Goal: Information Seeking & Learning: Check status

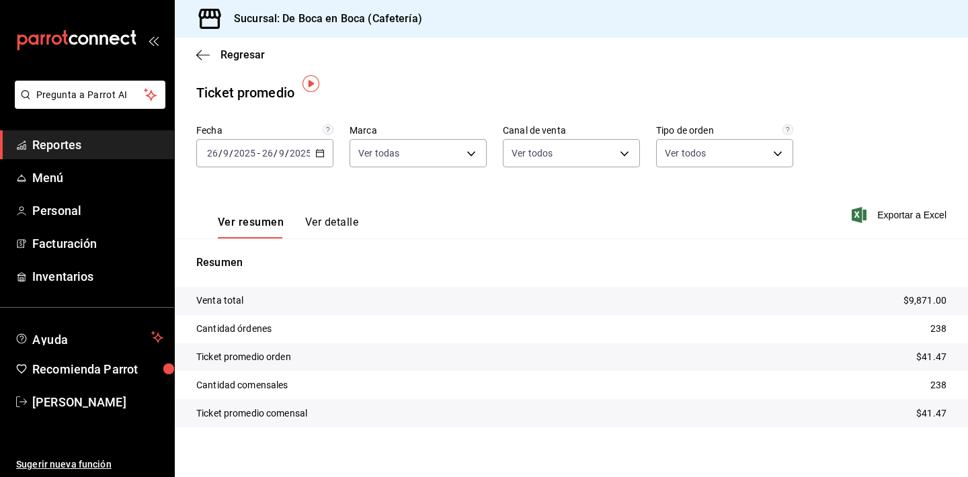
scroll to position [9, 0]
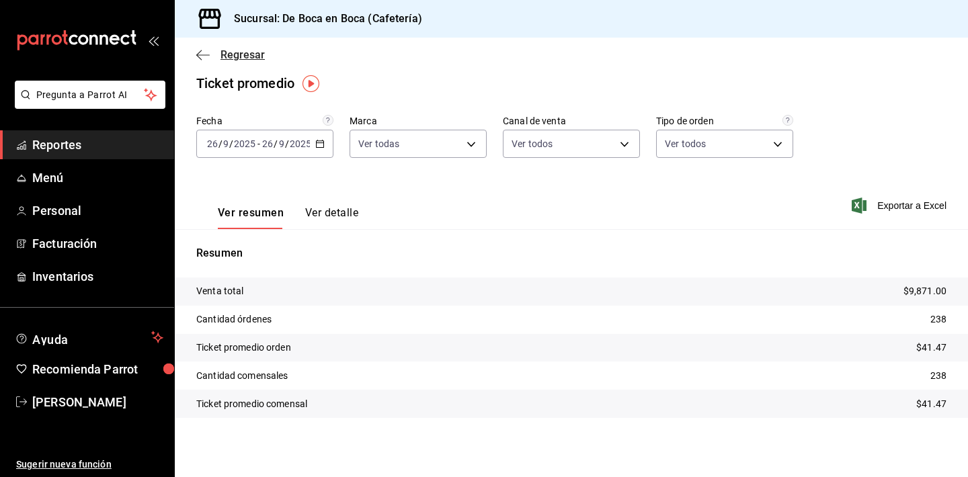
click at [247, 60] on span "Regresar" at bounding box center [243, 54] width 44 height 13
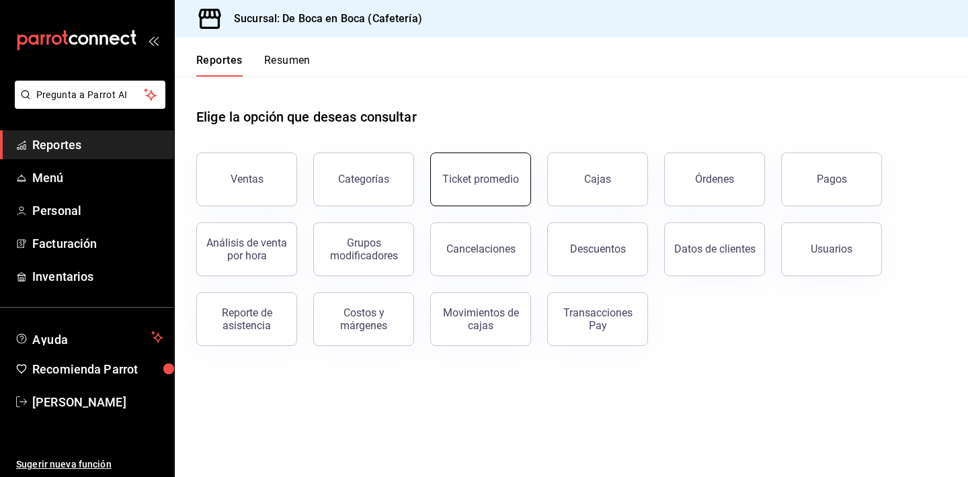
click at [502, 188] on button "Ticket promedio" at bounding box center [480, 180] width 101 height 54
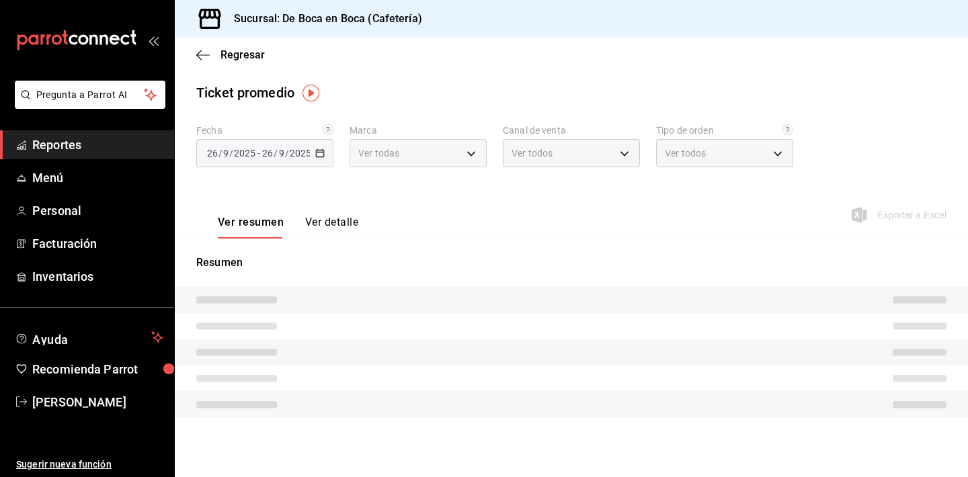
type input "4eab8db2-e1dc-4fb3-9b1f-7fa82010a4f3"
type input "PARROT,UBER_EATS,RAPPI,DIDI_FOOD,ONLINE"
type input "61aa6ed0-89e8-4ade-ab8f-9d5a6c3a5d55,64c7675a-ad12-4e92-a92e-381dad39d6f0,EXTER…"
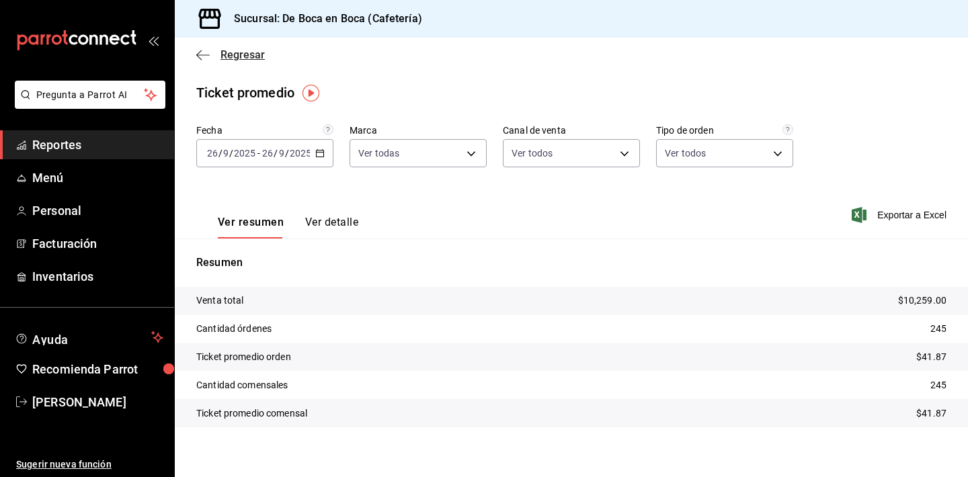
click at [243, 56] on span "Regresar" at bounding box center [243, 54] width 44 height 13
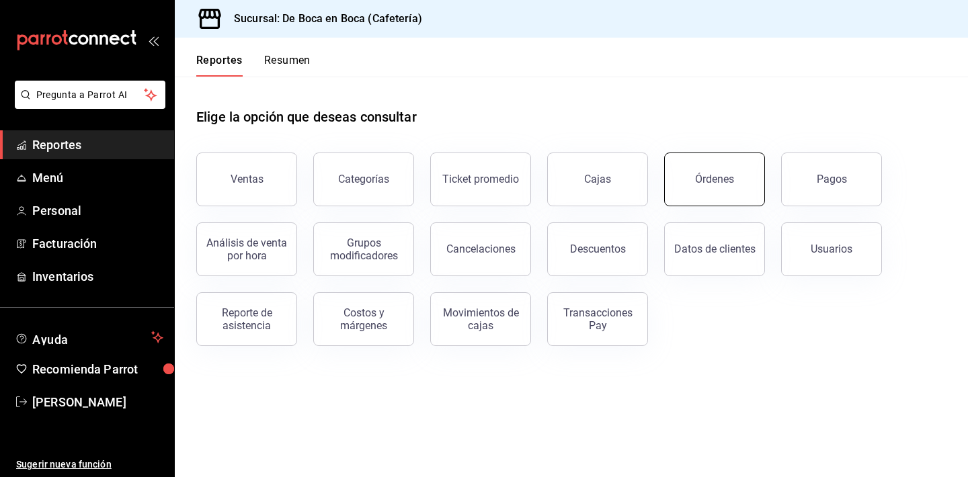
click at [671, 178] on button "Órdenes" at bounding box center [714, 180] width 101 height 54
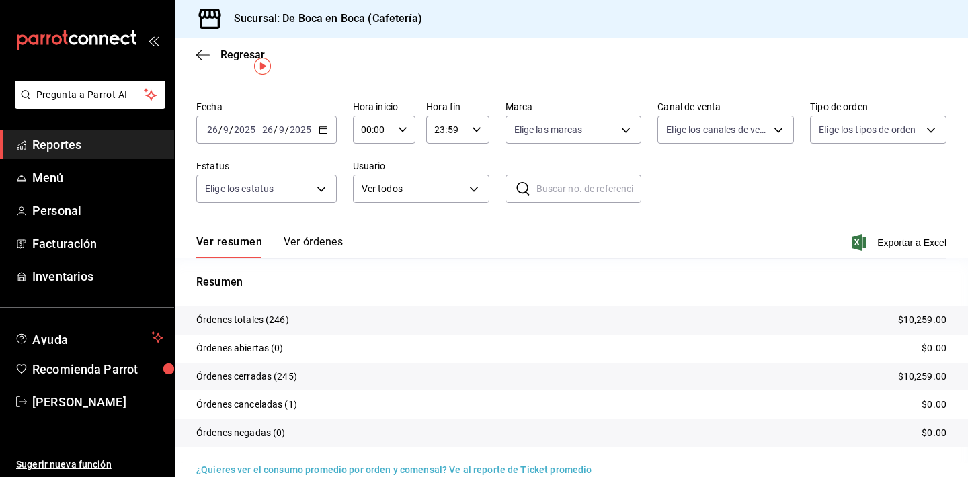
scroll to position [48, 0]
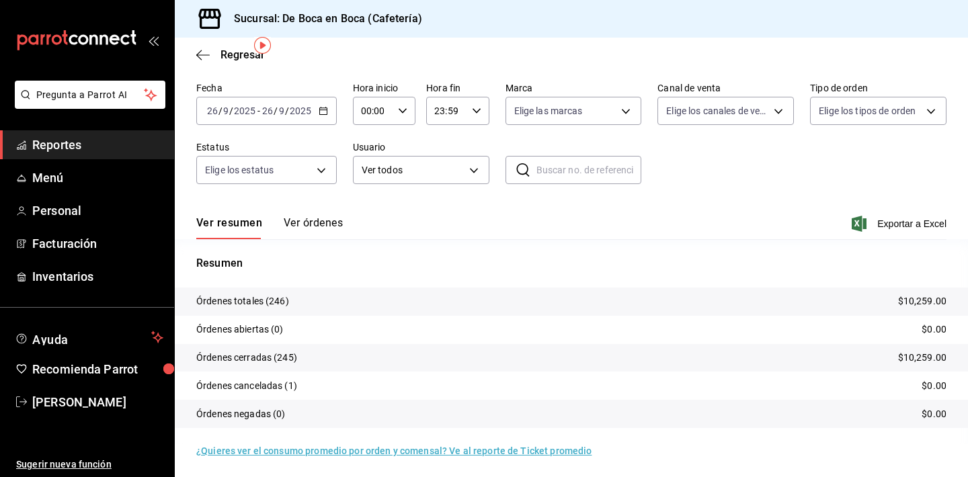
click at [361, 391] on tr "Órdenes canceladas (1) $0.00" at bounding box center [571, 386] width 793 height 28
click at [284, 386] on p "Órdenes canceladas (1)" at bounding box center [246, 386] width 101 height 14
click at [297, 387] on p "Órdenes canceladas (1)" at bounding box center [246, 386] width 101 height 14
click at [241, 52] on span "Regresar" at bounding box center [243, 54] width 44 height 13
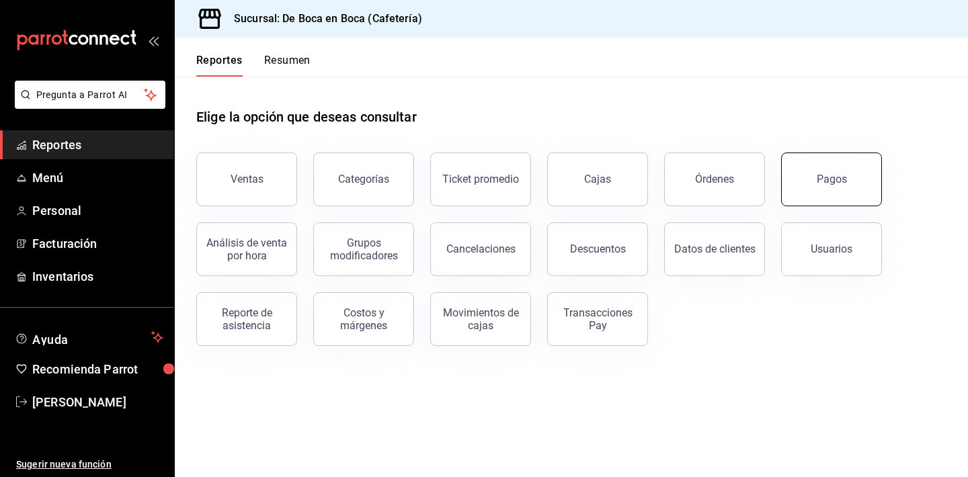
click at [867, 194] on button "Pagos" at bounding box center [831, 180] width 101 height 54
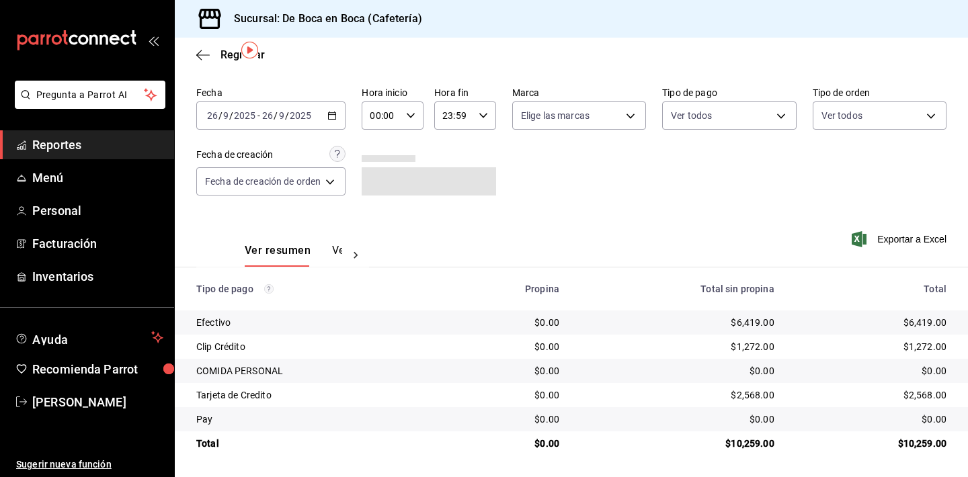
scroll to position [43, 0]
click at [219, 59] on span "Regresar" at bounding box center [230, 54] width 69 height 13
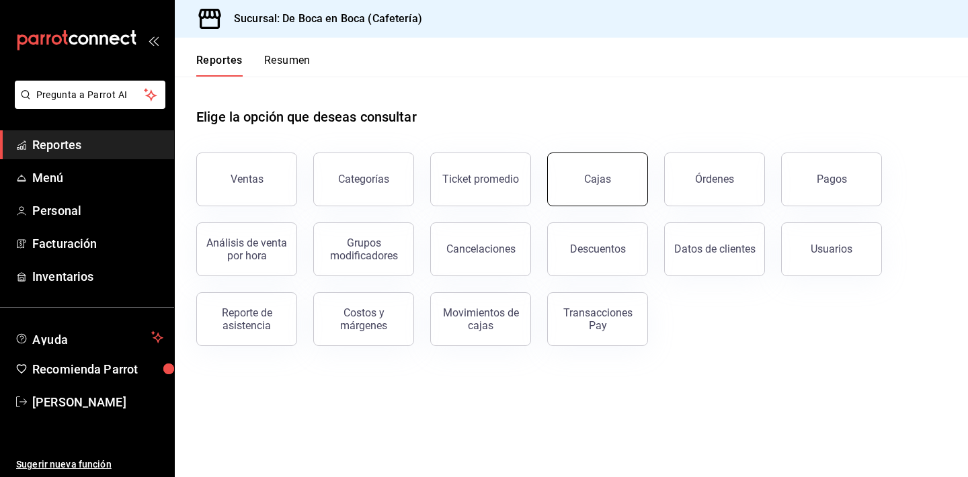
click at [576, 178] on link "Cajas" at bounding box center [597, 180] width 101 height 54
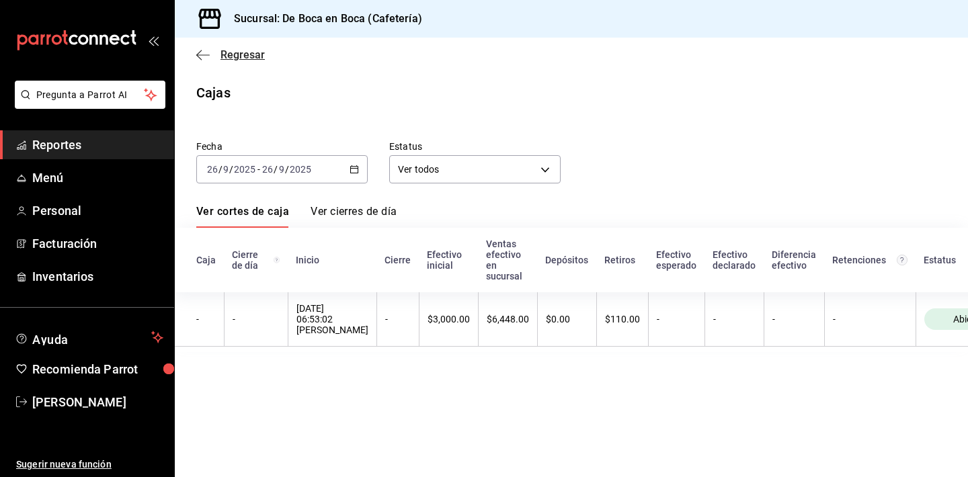
click at [237, 53] on span "Regresar" at bounding box center [243, 54] width 44 height 13
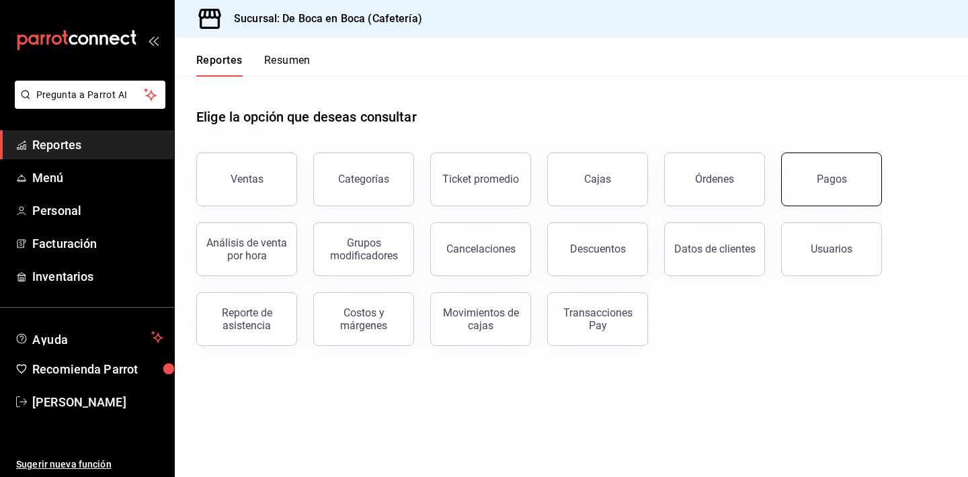
click at [821, 178] on div "Pagos" at bounding box center [832, 179] width 30 height 13
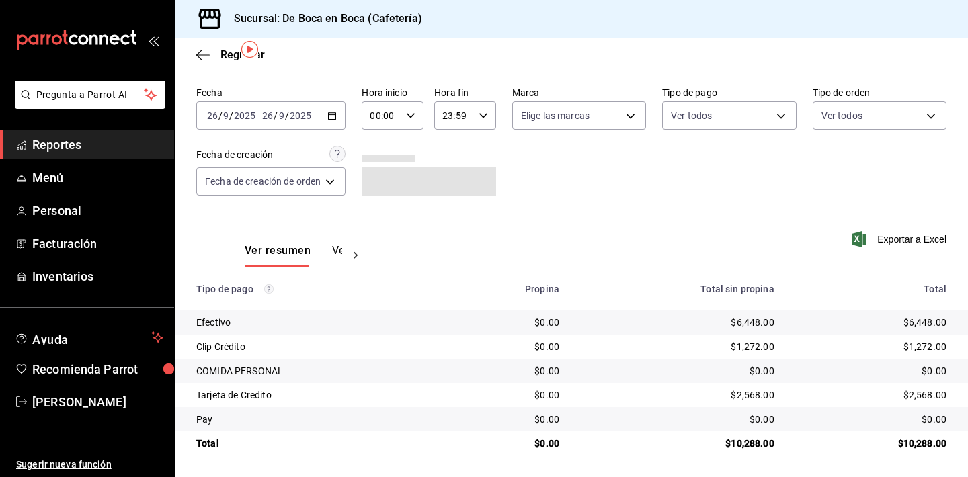
scroll to position [43, 0]
click at [227, 60] on span "Regresar" at bounding box center [243, 54] width 44 height 13
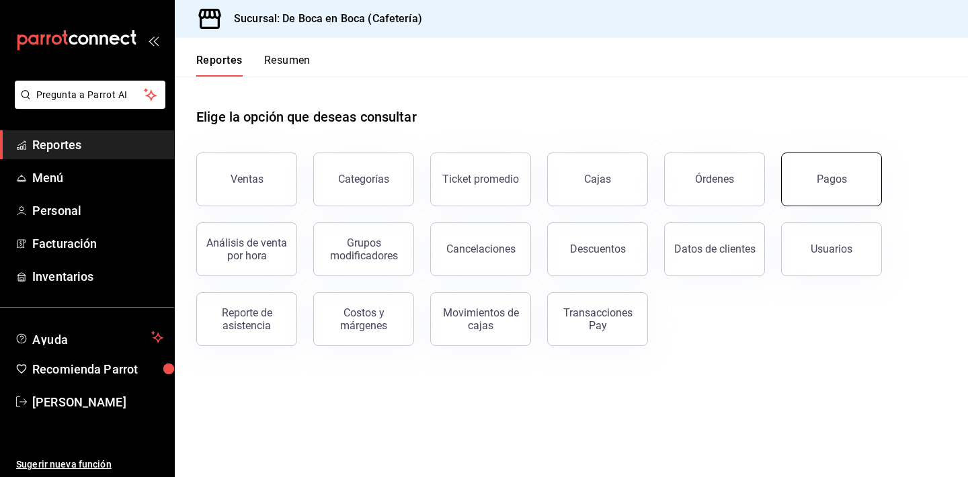
click at [820, 171] on button "Pagos" at bounding box center [831, 180] width 101 height 54
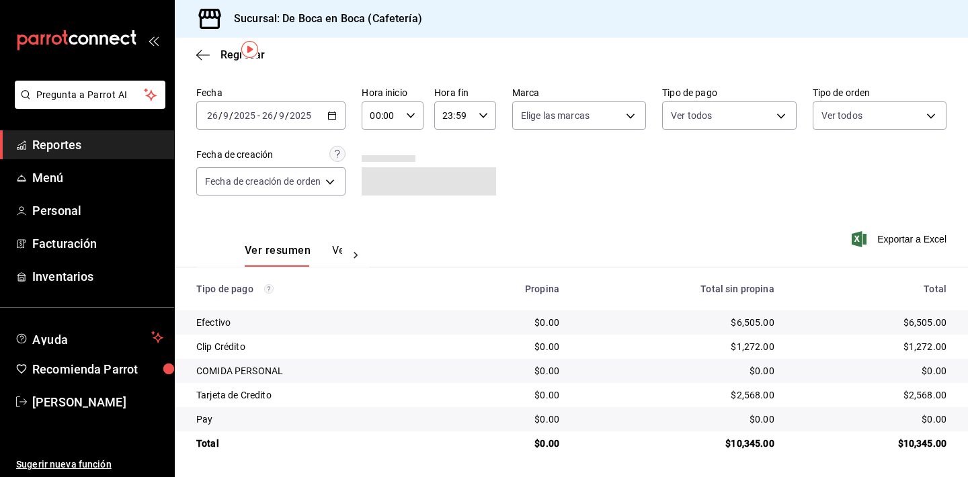
scroll to position [43, 0]
click at [208, 54] on icon "button" at bounding box center [202, 54] width 13 height 1
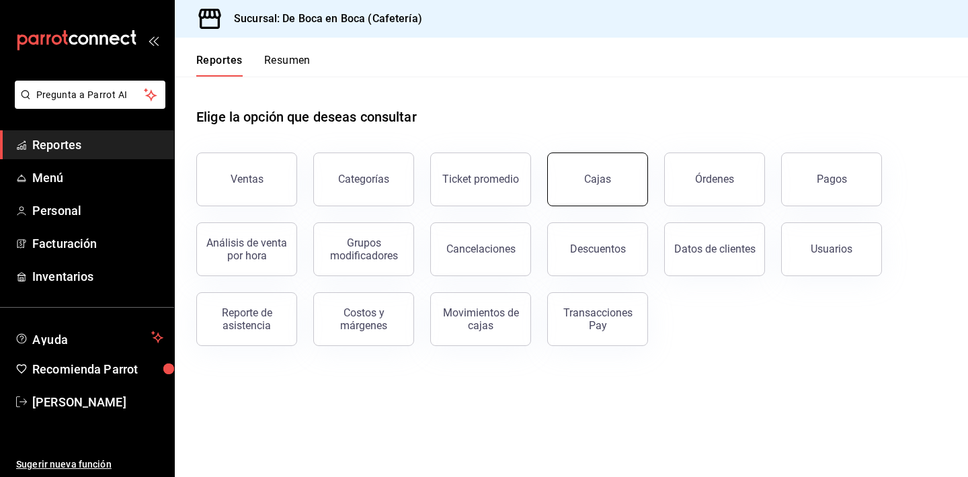
click at [610, 171] on link "Cajas" at bounding box center [597, 180] width 101 height 54
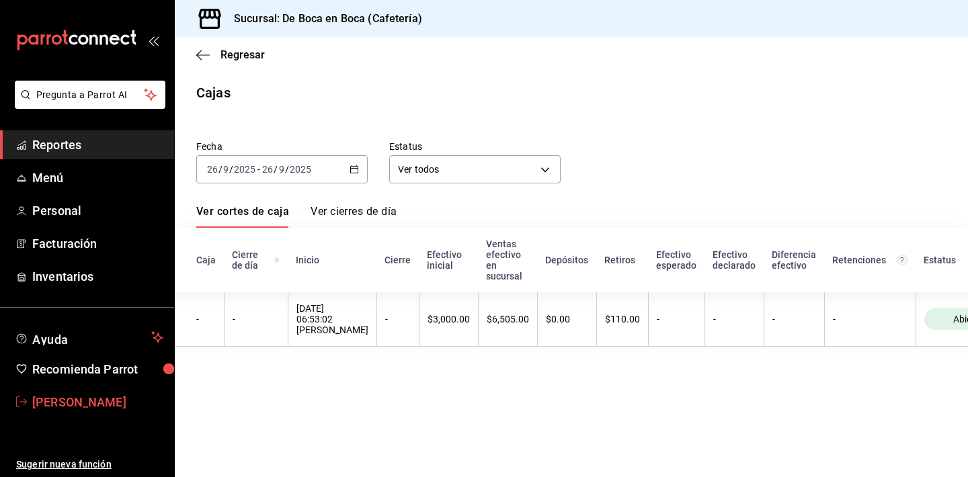
click at [97, 410] on span "[PERSON_NAME]" at bounding box center [97, 402] width 131 height 18
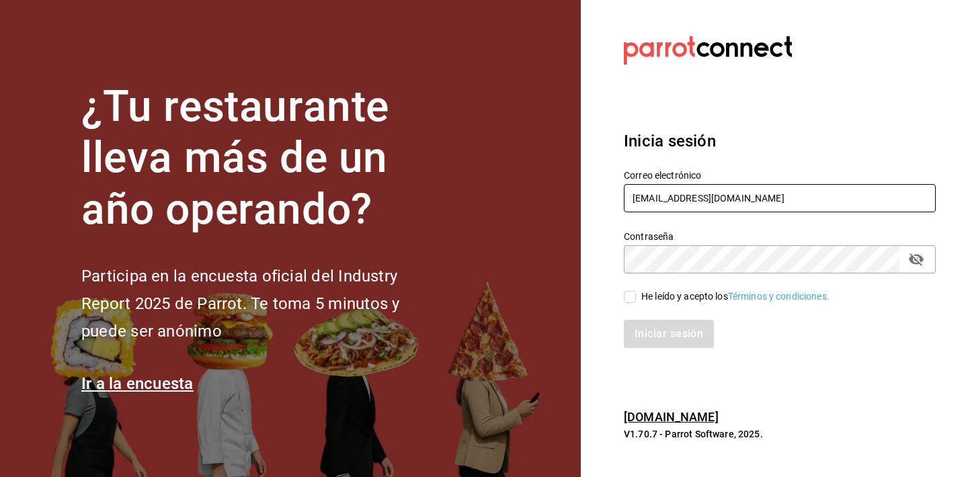
type input "GERENTE.ESCA.TEPEPAN@DEBOCAENBOCA.NET"
click at [664, 304] on div "Iniciar sesión" at bounding box center [772, 326] width 328 height 44
click at [664, 295] on div "He leído y acepto los Términos y condiciones." at bounding box center [736, 297] width 188 height 14
click at [636, 295] on input "He leído y acepto los Términos y condiciones." at bounding box center [630, 297] width 12 height 12
checkbox input "true"
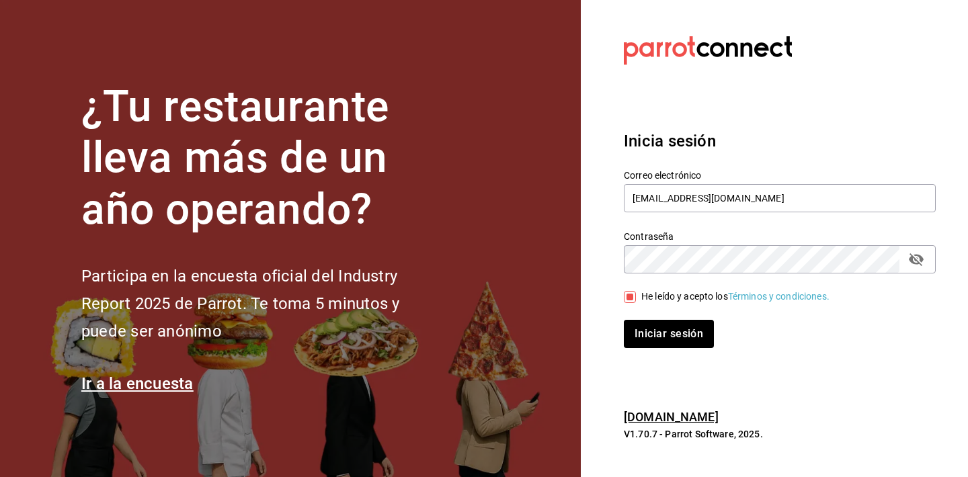
click at [917, 254] on icon "passwordField" at bounding box center [916, 259] width 16 height 16
click at [697, 337] on button "Iniciar sesión" at bounding box center [669, 334] width 91 height 28
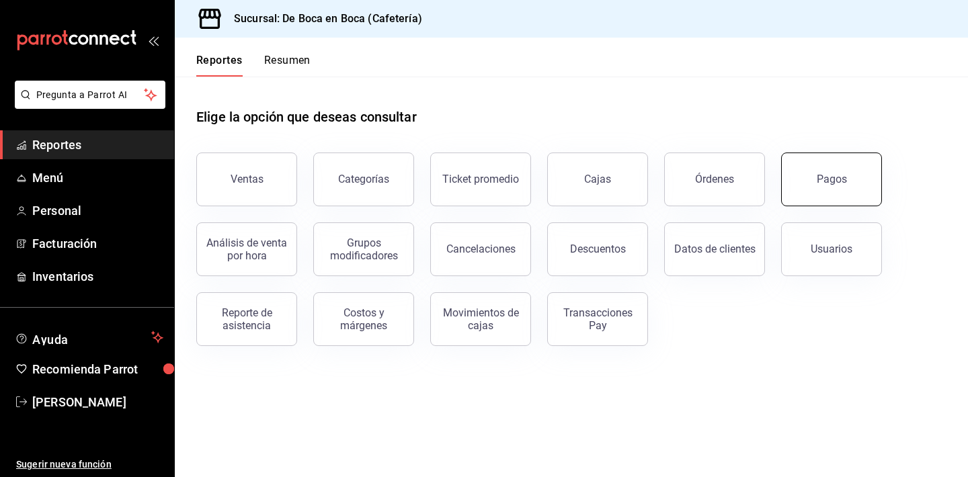
click at [845, 178] on div "Pagos" at bounding box center [832, 179] width 30 height 13
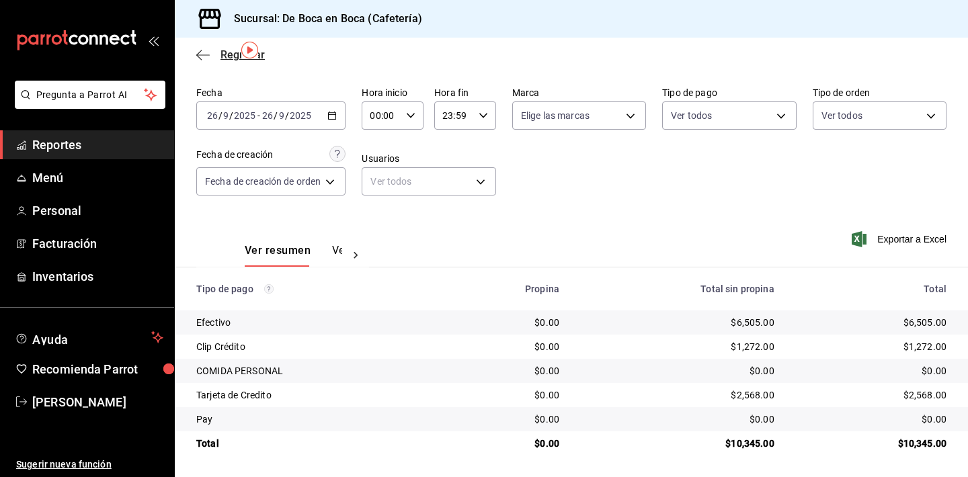
click at [233, 58] on span "Regresar" at bounding box center [243, 54] width 44 height 13
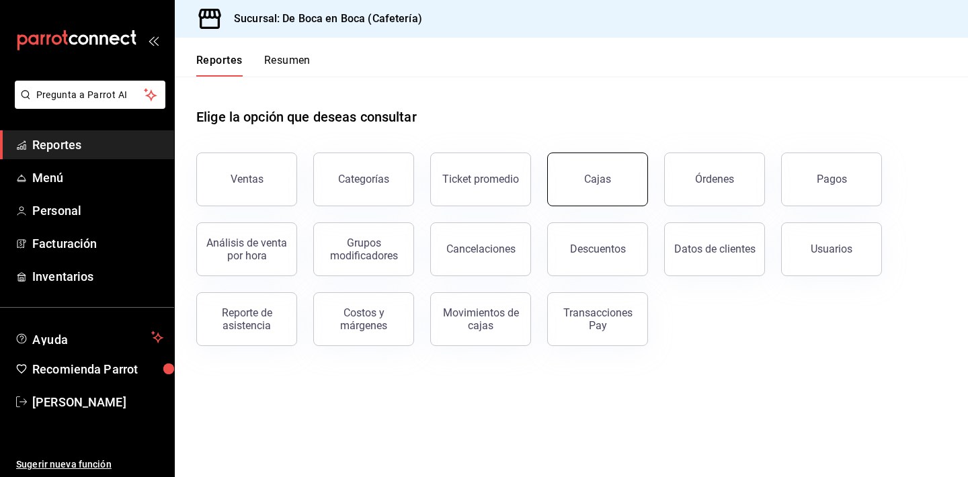
click at [615, 173] on link "Cajas" at bounding box center [597, 180] width 101 height 54
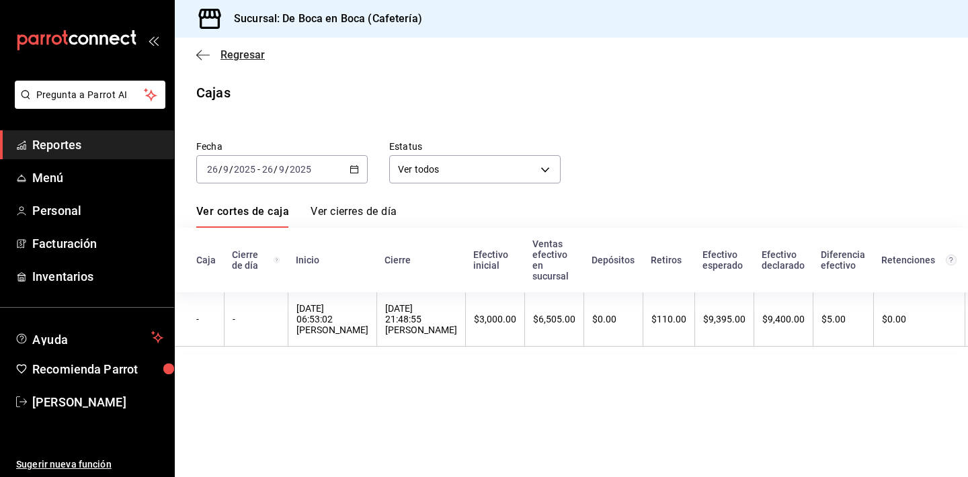
click at [234, 54] on span "Regresar" at bounding box center [243, 54] width 44 height 13
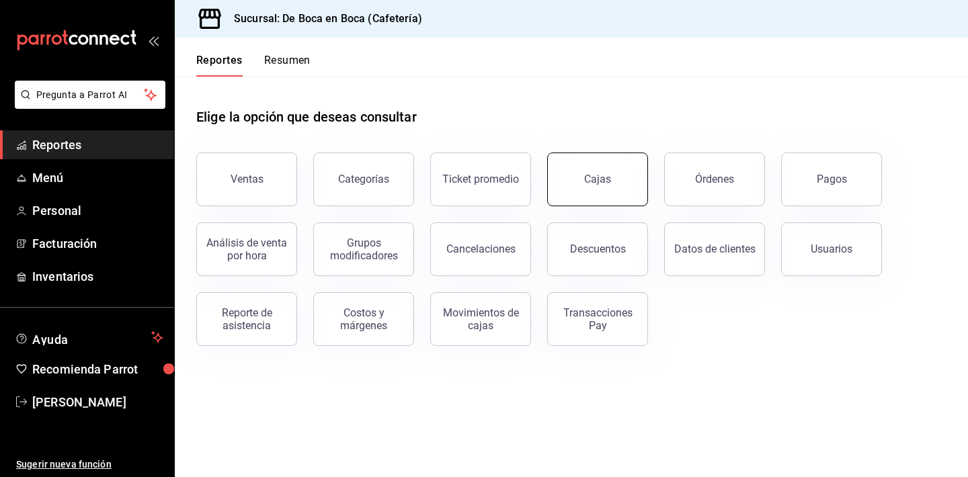
click at [593, 190] on link "Cajas" at bounding box center [597, 180] width 101 height 54
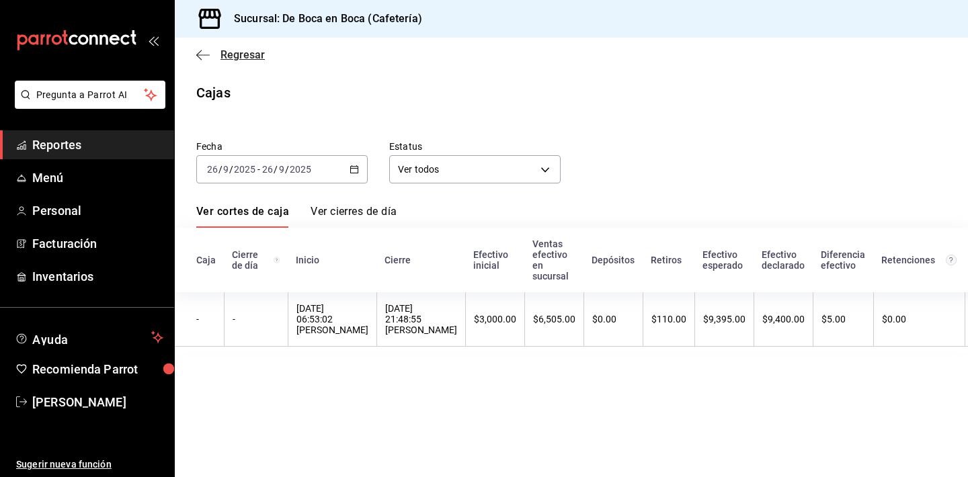
click at [255, 56] on span "Regresar" at bounding box center [243, 54] width 44 height 13
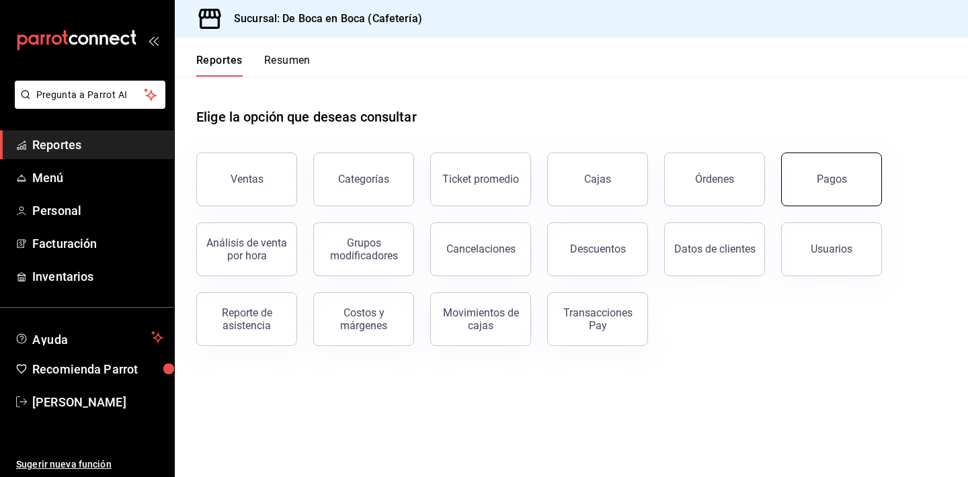
click at [816, 186] on button "Pagos" at bounding box center [831, 180] width 101 height 54
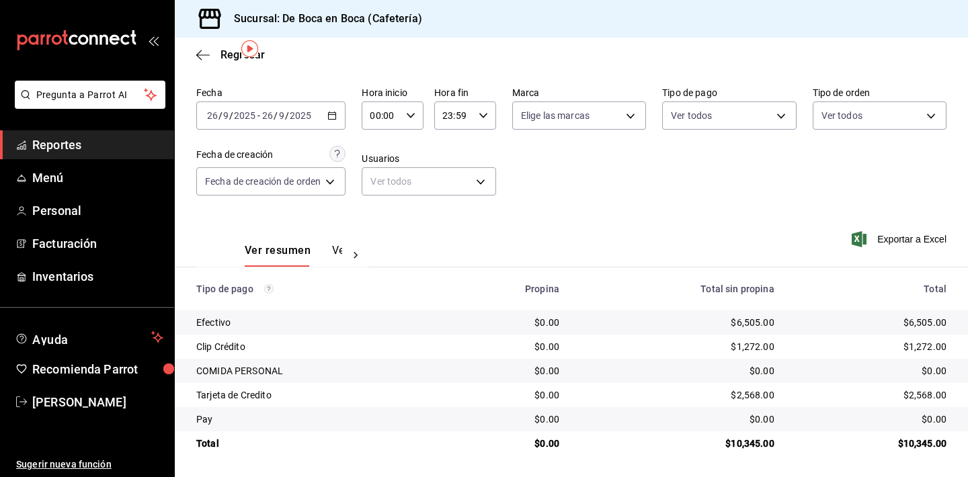
scroll to position [43, 0]
click at [225, 56] on span "Regresar" at bounding box center [243, 54] width 44 height 13
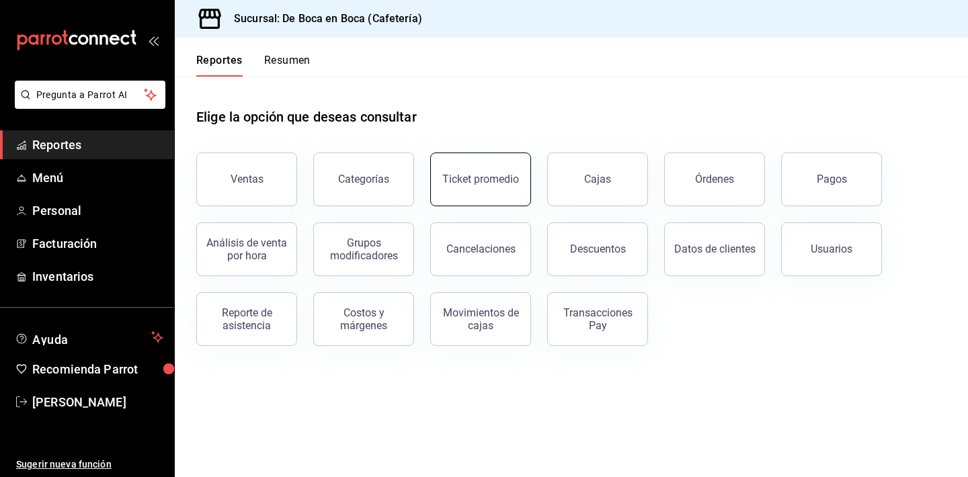
click at [475, 192] on button "Ticket promedio" at bounding box center [480, 180] width 101 height 54
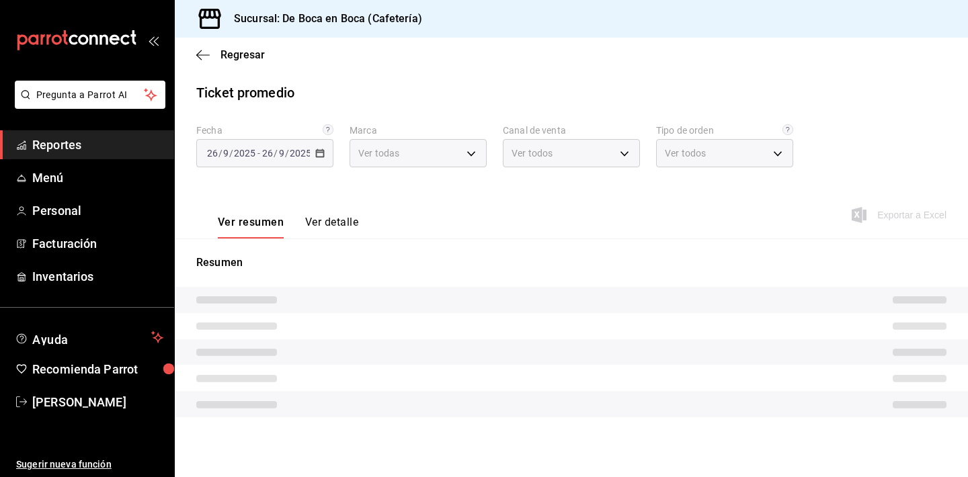
type input "4eab8db2-e1dc-4fb3-9b1f-7fa82010a4f3"
type input "PARROT,UBER_EATS,RAPPI,DIDI_FOOD,ONLINE"
type input "61aa6ed0-89e8-4ade-ab8f-9d5a6c3a5d55,64c7675a-ad12-4e92-a92e-381dad39d6f0,EXTER…"
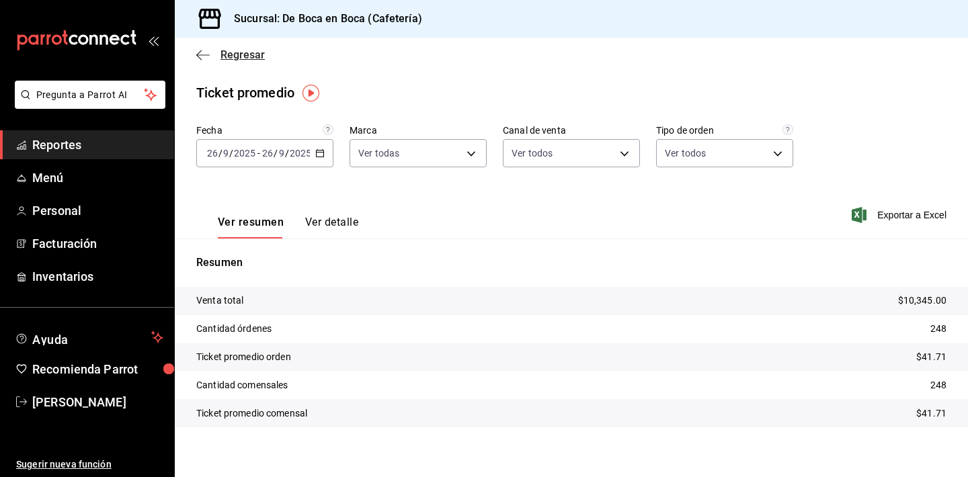
click at [236, 54] on span "Regresar" at bounding box center [243, 54] width 44 height 13
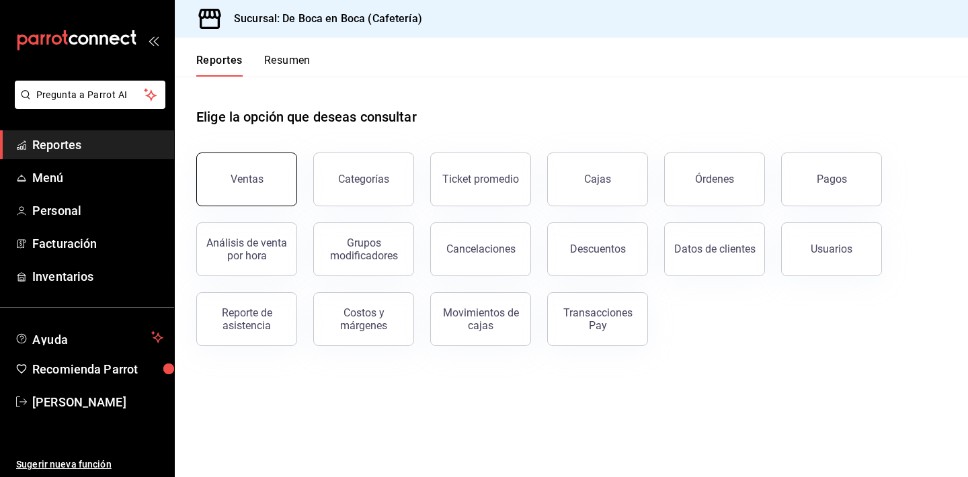
click at [251, 175] on div "Ventas" at bounding box center [247, 179] width 33 height 13
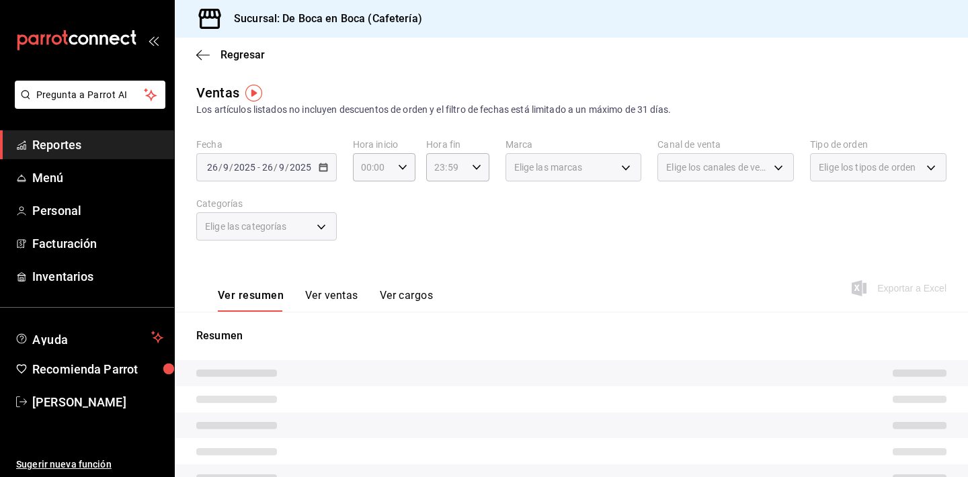
click at [322, 293] on button "Ver ventas" at bounding box center [331, 300] width 53 height 23
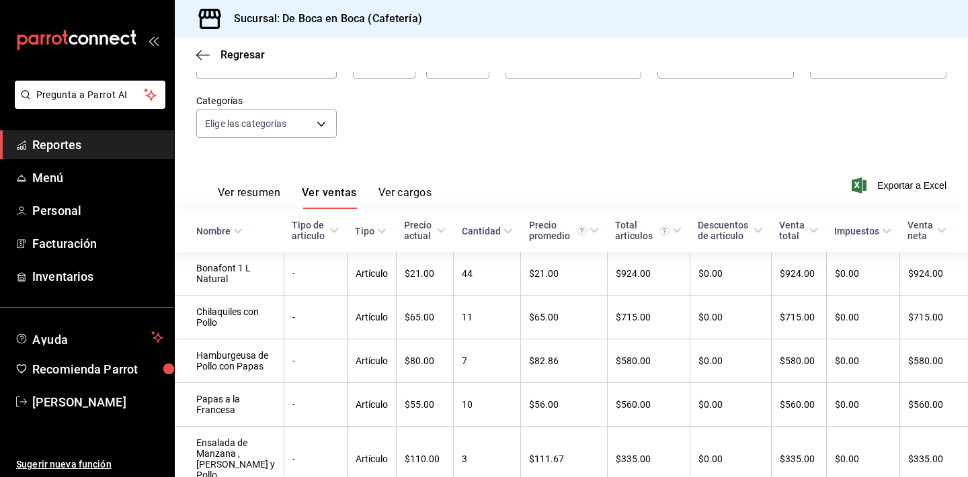
scroll to position [114, 0]
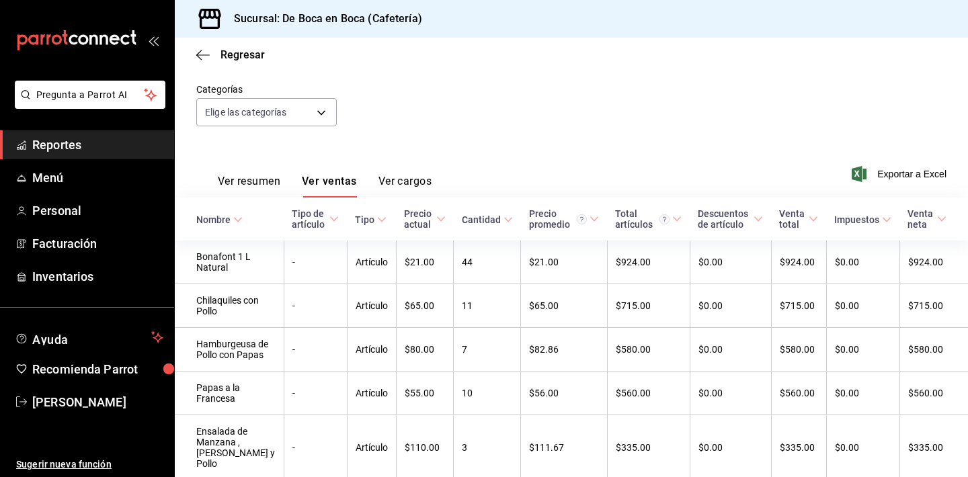
click at [491, 221] on div "Cantidad" at bounding box center [481, 220] width 39 height 11
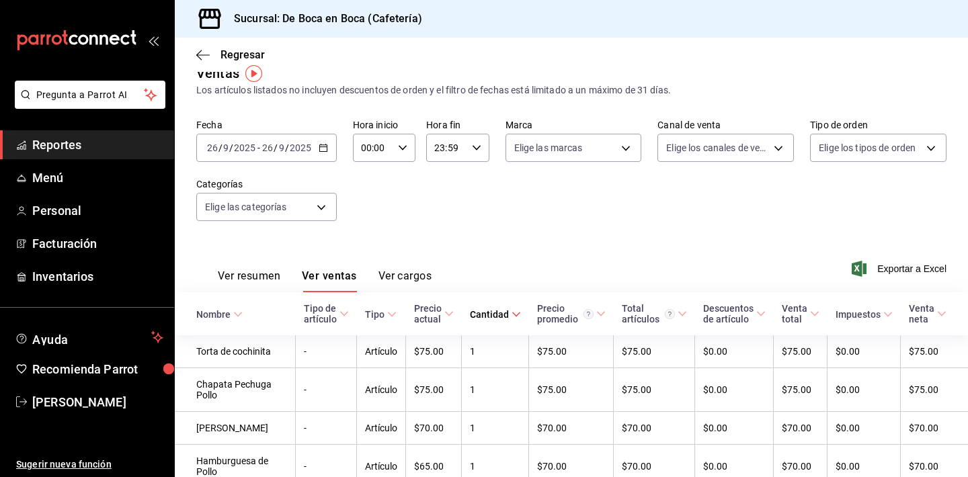
click at [477, 315] on div "Cantidad" at bounding box center [489, 314] width 39 height 11
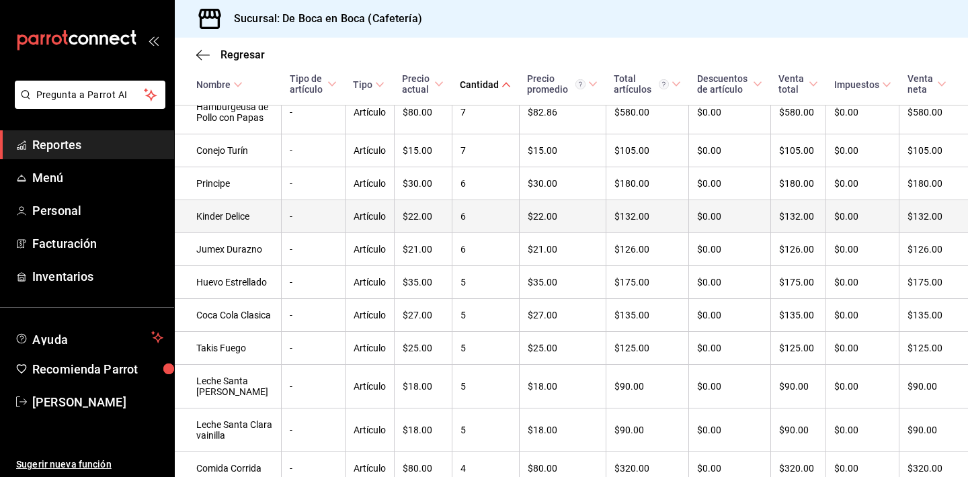
scroll to position [502, 0]
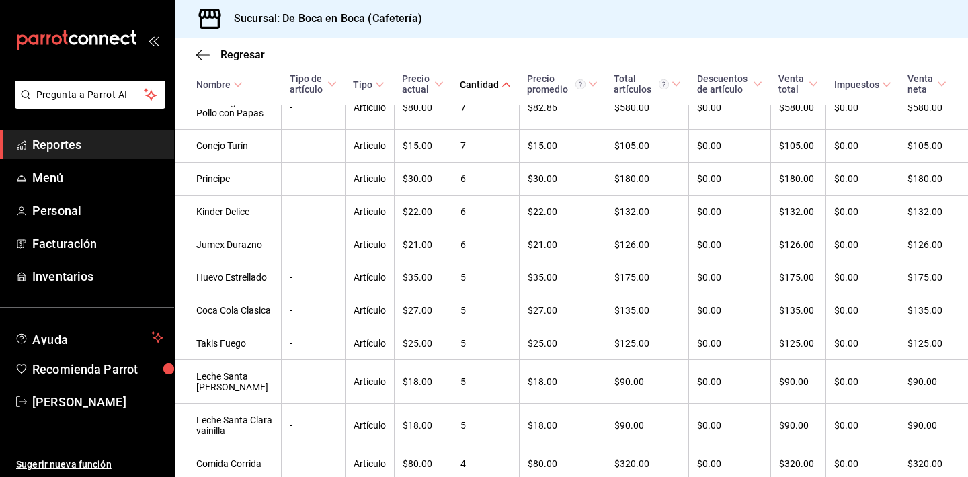
click at [490, 79] on div "Cantidad" at bounding box center [479, 84] width 39 height 11
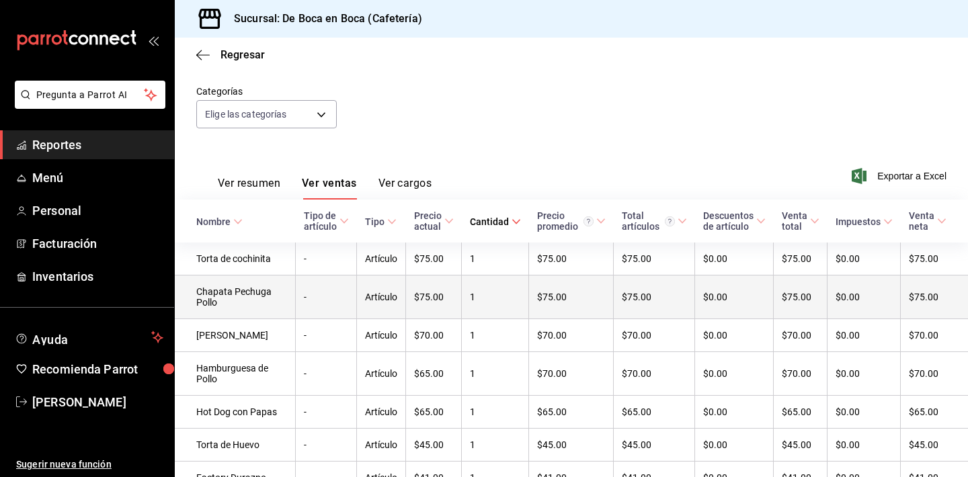
scroll to position [128, 0]
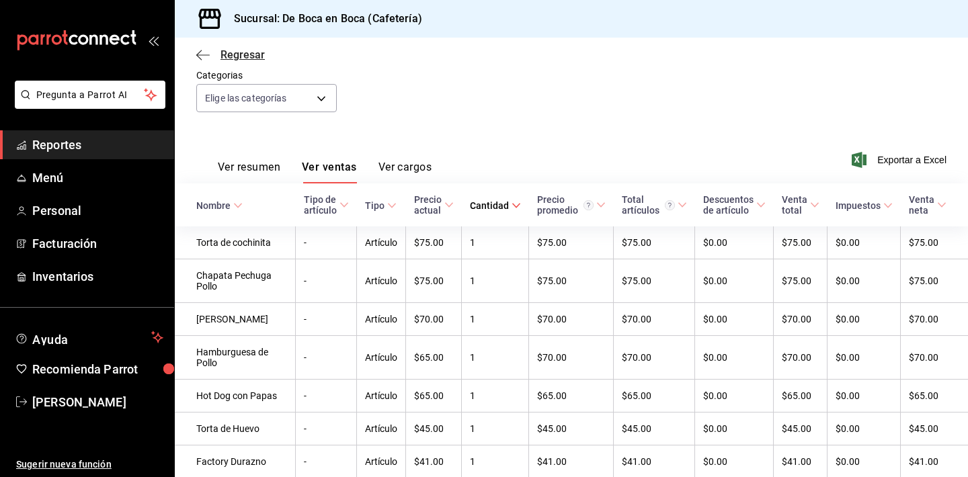
click at [239, 50] on span "Regresar" at bounding box center [243, 54] width 44 height 13
